Goal: Transaction & Acquisition: Subscribe to service/newsletter

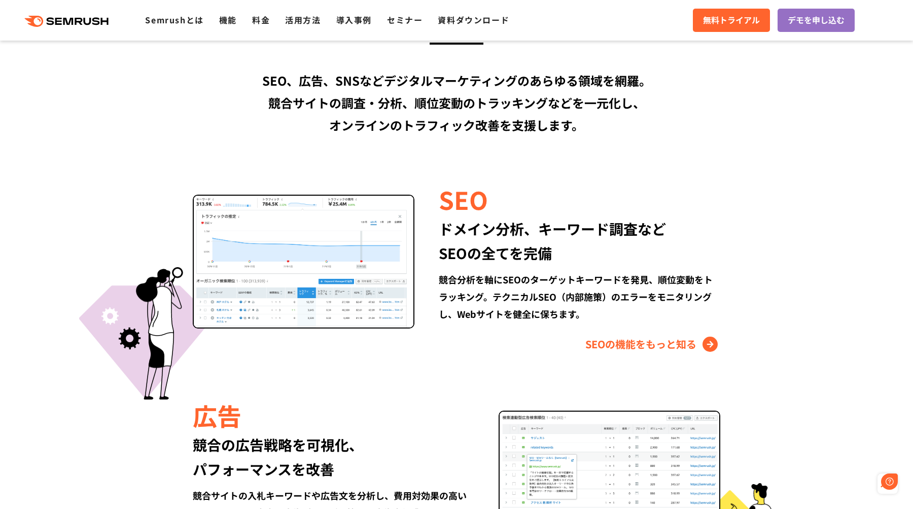
scroll to position [1030, 0]
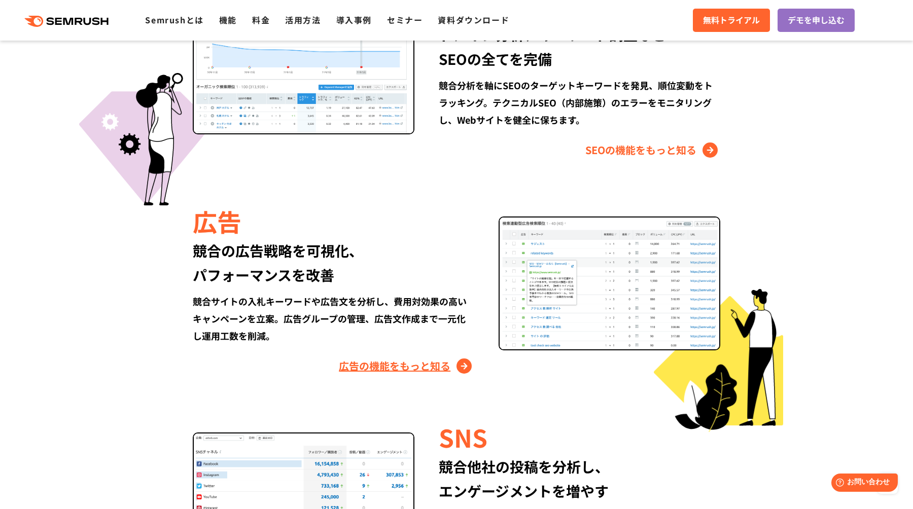
click at [420, 370] on link "広告の機能をもっと知る" at bounding box center [406, 366] width 135 height 16
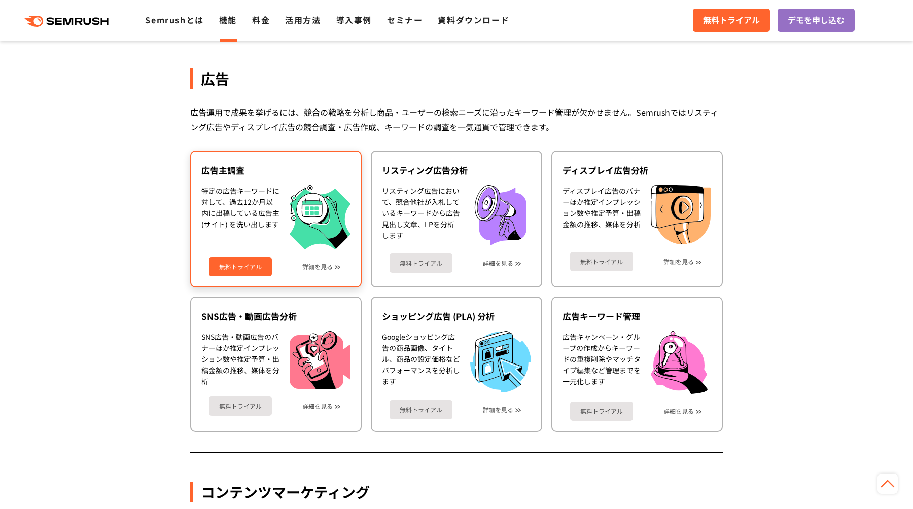
click at [209, 261] on div "無料トライアル 詳細を見る" at bounding box center [275, 263] width 149 height 27
click at [241, 268] on link "無料トライアル" at bounding box center [240, 266] width 63 height 19
